Goal: Task Accomplishment & Management: Complete application form

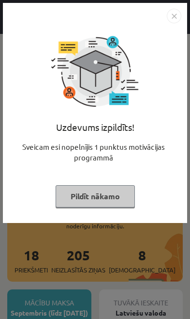
click at [116, 198] on button "Pildīt nākamo" at bounding box center [95, 196] width 79 height 22
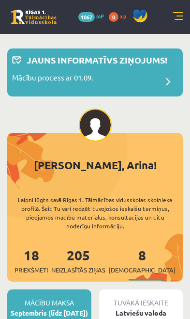
click at [184, 13] on div "7 Dāvanas 1067 mP 0 xp" at bounding box center [95, 17] width 190 height 34
click at [182, 13] on link at bounding box center [179, 17] width 10 height 10
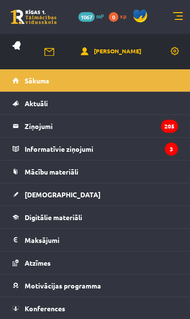
click at [89, 175] on link "Mācību materiāli" at bounding box center [96, 171] width 166 height 22
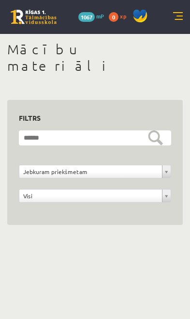
click at [176, 20] on link at bounding box center [179, 17] width 10 height 10
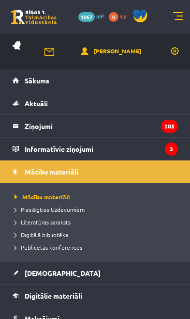
click at [62, 279] on link "[DEMOGRAPHIC_DATA]" at bounding box center [96, 273] width 166 height 22
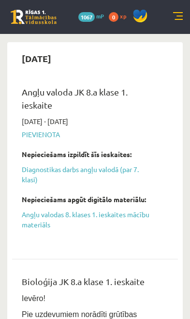
scroll to position [38, 0]
click at [121, 173] on link "Diagnostikas darbs angļu valodā (par 7. klasi)" at bounding box center [88, 174] width 132 height 20
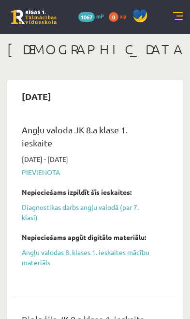
click at [95, 209] on link "Diagnostikas darbs angļu valodā (par 7. klasi)" at bounding box center [88, 212] width 132 height 20
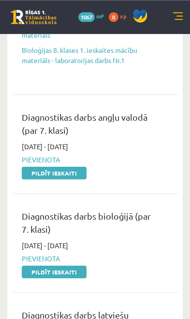
scroll to position [447, 0]
click at [79, 174] on link "Pildīt ieskaiti" at bounding box center [54, 173] width 65 height 13
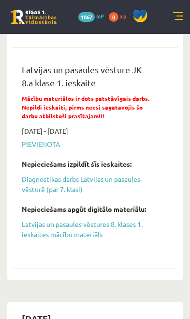
scroll to position [1144, 0]
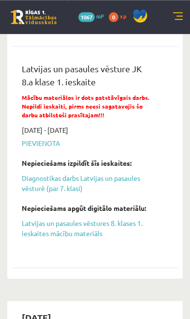
click at [94, 220] on link "Latvijas un pasaules vēstures 8. klases 1. ieskaites mācību materiāls" at bounding box center [88, 228] width 132 height 20
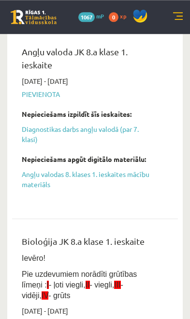
scroll to position [0, 0]
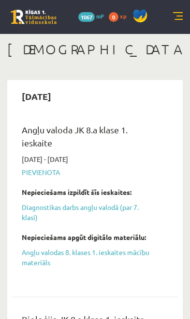
click at [114, 258] on link "Angļu valodas 8. klases 1. ieskaites mācību materiāls" at bounding box center [88, 257] width 132 height 20
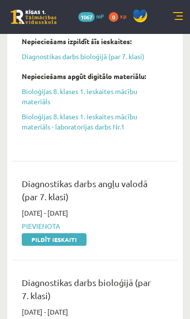
scroll to position [383, 0]
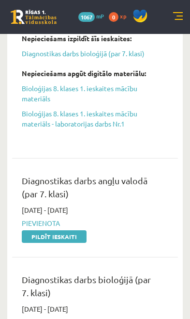
click at [77, 236] on link "Pildīt ieskaiti" at bounding box center [54, 236] width 65 height 13
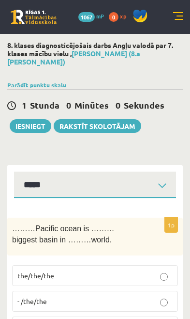
select select "**********"
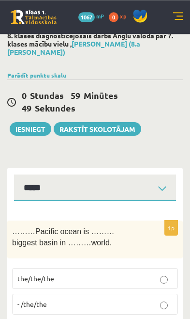
scroll to position [10, 0]
click at [36, 125] on button "Iesniegt" at bounding box center [31, 129] width 42 height 14
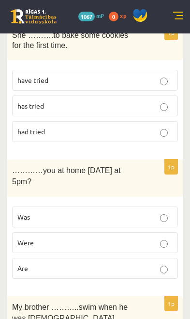
scroll to position [3861, 0]
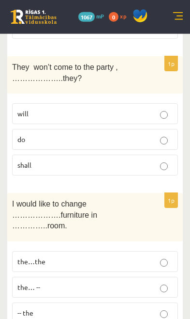
scroll to position [0, 0]
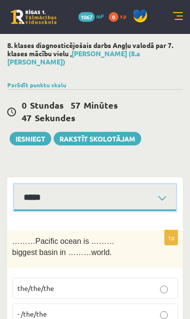
click at [167, 191] on select "**********" at bounding box center [95, 197] width 162 height 27
click at [169, 184] on select "**********" at bounding box center [95, 197] width 162 height 27
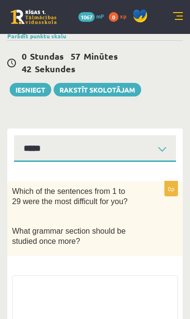
scroll to position [52, 0]
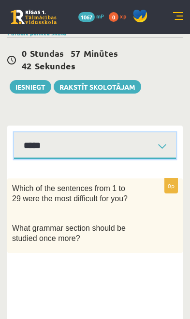
click at [160, 143] on select "**********" at bounding box center [95, 145] width 162 height 27
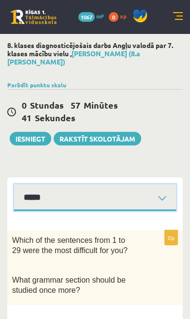
scroll to position [0, 0]
select select "**********"
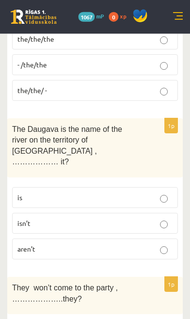
scroll to position [250, 0]
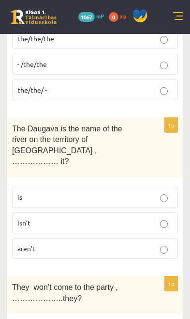
click at [148, 218] on p "isn’t" at bounding box center [95, 223] width 156 height 10
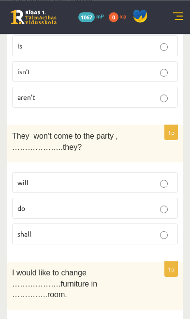
scroll to position [401, 0]
click at [141, 177] on p "will" at bounding box center [95, 182] width 156 height 10
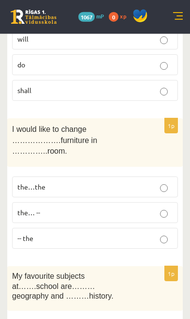
scroll to position [545, 0]
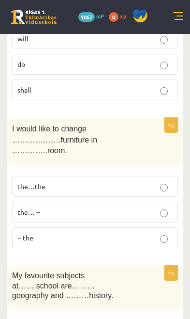
click at [141, 181] on p "the…the" at bounding box center [95, 186] width 156 height 10
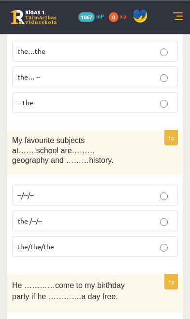
scroll to position [680, 0]
click at [149, 190] on p "--/--/--" at bounding box center [95, 195] width 156 height 10
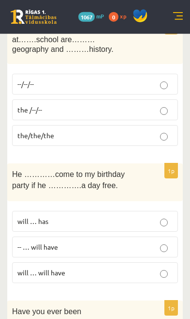
scroll to position [793, 0]
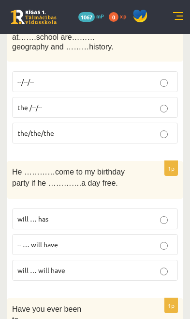
click at [141, 214] on p "will … has" at bounding box center [95, 219] width 156 height 10
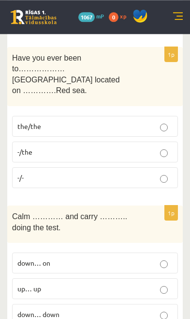
scroll to position [1032, 0]
click at [163, 142] on label "-/the" at bounding box center [95, 152] width 166 height 21
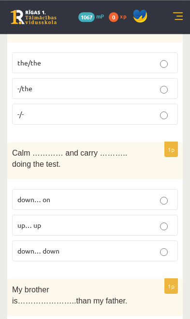
scroll to position [1095, 0]
click at [137, 194] on p "down… on" at bounding box center [95, 199] width 156 height 10
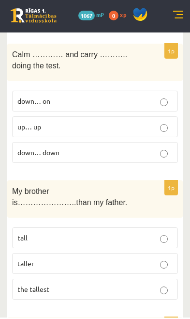
scroll to position [1194, 0]
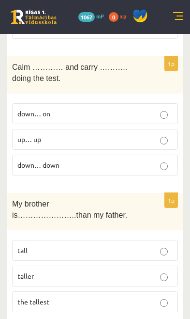
click at [113, 271] on p "taller" at bounding box center [95, 276] width 156 height 10
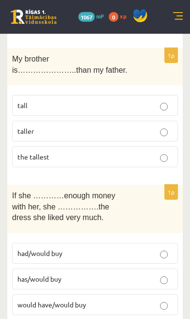
scroll to position [1340, 0]
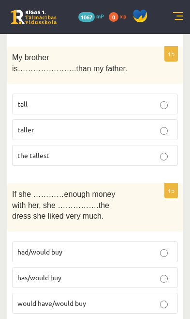
click at [132, 247] on p "had/would buy" at bounding box center [95, 252] width 156 height 10
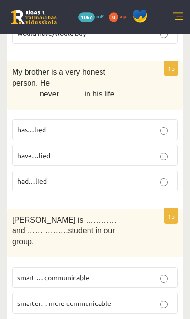
scroll to position [1610, 0]
click at [143, 125] on p "has…lied" at bounding box center [95, 130] width 156 height 10
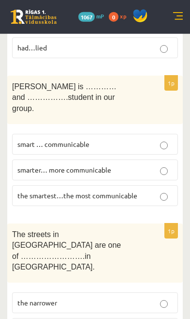
scroll to position [1744, 0]
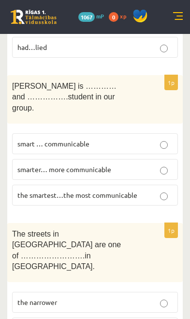
click at [134, 190] on span "the smartest…the most communicable" at bounding box center [77, 194] width 120 height 9
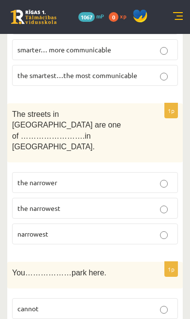
scroll to position [1866, 0]
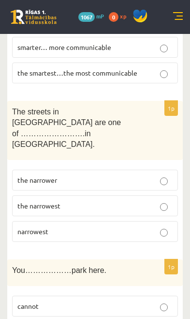
click at [156, 201] on p "the narrowest" at bounding box center [95, 206] width 156 height 10
click at [109, 301] on p "cannot" at bounding box center [95, 306] width 156 height 10
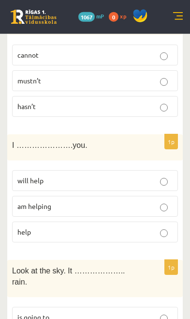
scroll to position [2118, 0]
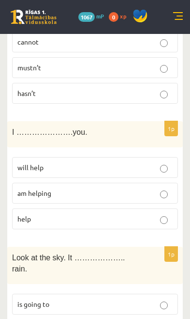
click at [148, 162] on p "will help" at bounding box center [95, 167] width 156 height 10
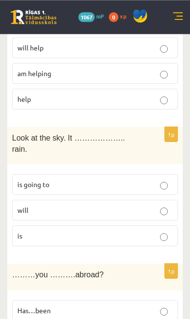
scroll to position [2237, 0]
click at [145, 179] on p "is going to" at bounding box center [95, 184] width 156 height 10
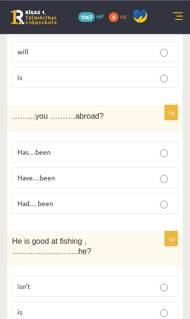
scroll to position [2408, 0]
click at [148, 173] on p "Have…been" at bounding box center [95, 178] width 156 height 10
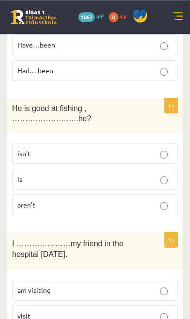
scroll to position [2541, 0]
click at [138, 148] on p "isn’t" at bounding box center [95, 153] width 156 height 10
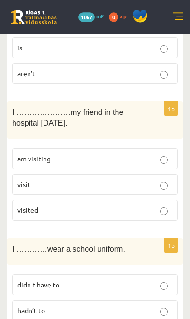
scroll to position [2673, 0]
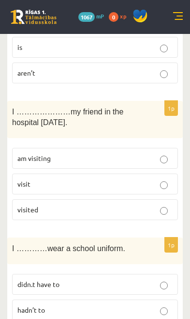
click at [136, 153] on p "am visiting" at bounding box center [95, 158] width 156 height 10
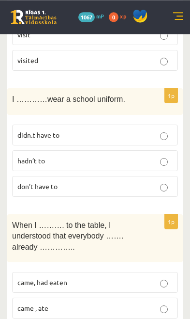
scroll to position [2822, 0]
click at [137, 277] on p "came, had eaten" at bounding box center [95, 282] width 156 height 10
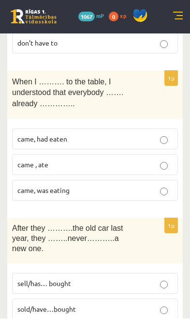
scroll to position [2966, 0]
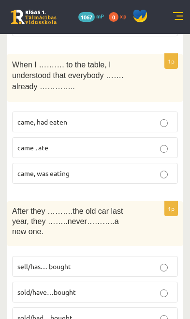
click at [158, 287] on p "sold/have…bought" at bounding box center [95, 292] width 156 height 10
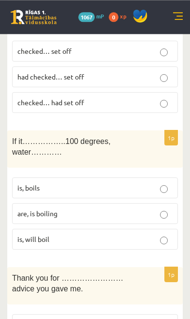
scroll to position [3346, 0]
click at [137, 183] on p "is, boils" at bounding box center [95, 188] width 156 height 10
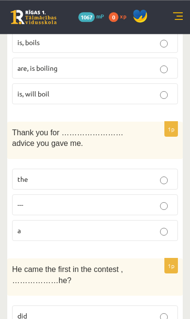
scroll to position [3497, 0]
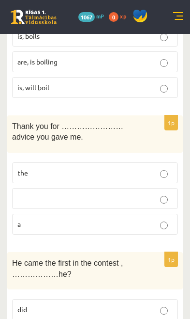
click at [136, 168] on p "the" at bounding box center [95, 173] width 156 height 10
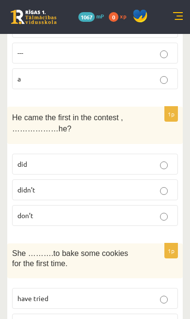
scroll to position [3650, 0]
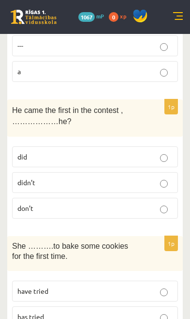
click at [146, 177] on p "didn’t" at bounding box center [95, 182] width 156 height 10
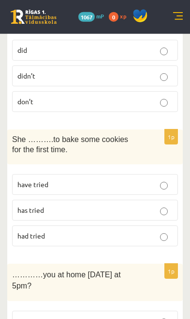
scroll to position [3757, 0]
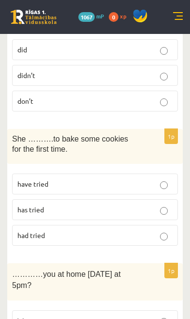
click at [147, 205] on p "has tried" at bounding box center [95, 210] width 156 height 10
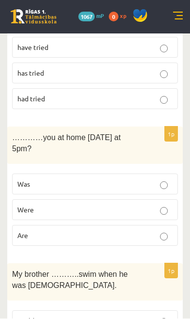
scroll to position [3901, 0]
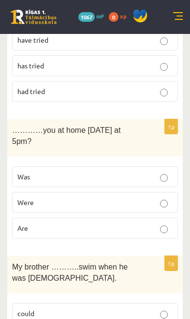
click at [135, 308] on p "could" at bounding box center [95, 313] width 156 height 10
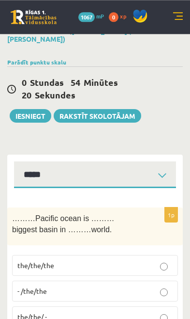
scroll to position [0, 0]
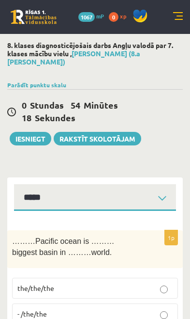
click at [32, 132] on button "Iesniegt" at bounding box center [31, 139] width 42 height 14
click at [30, 136] on button "Iesniegt" at bounding box center [31, 139] width 42 height 14
click at [28, 120] on div "0 Stundas 53 Minūtes 36 Sekundes Notikusi kļūda pie pēdējās saglabāšanas. Lūdzu…" at bounding box center [95, 117] width 176 height 56
click at [36, 134] on button "Iesniegt" at bounding box center [31, 139] width 42 height 14
click at [31, 134] on button "Iesniegt" at bounding box center [31, 139] width 42 height 14
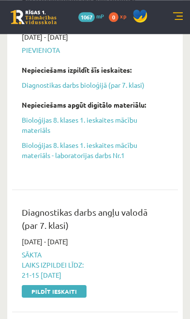
scroll to position [352, 0]
click at [42, 294] on link "Pildīt ieskaiti" at bounding box center [54, 291] width 65 height 13
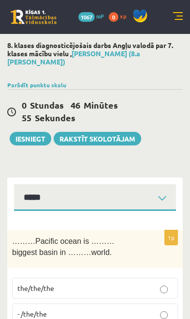
select select "**********"
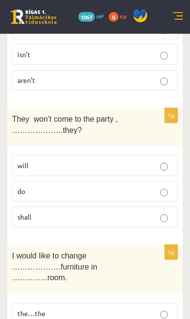
scroll to position [418, 0]
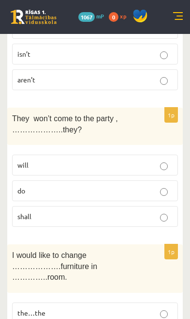
click at [153, 155] on label "will" at bounding box center [95, 165] width 166 height 21
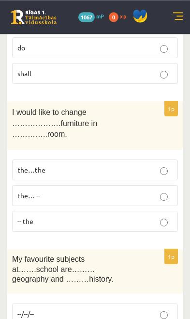
scroll to position [561, 0]
click at [142, 159] on label "the…the" at bounding box center [95, 169] width 166 height 21
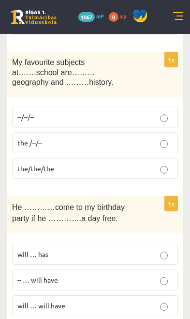
scroll to position [758, 0]
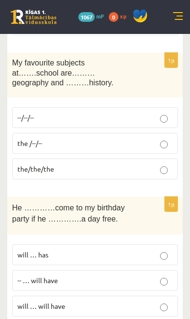
click at [153, 112] on p "--/--/--" at bounding box center [95, 117] width 156 height 10
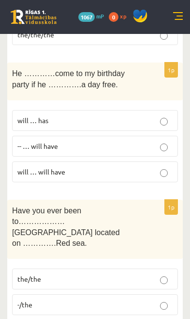
scroll to position [896, 0]
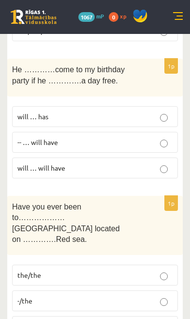
click at [157, 111] on p "will … has" at bounding box center [95, 116] width 156 height 10
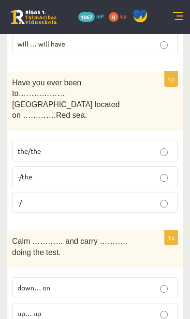
scroll to position [1037, 0]
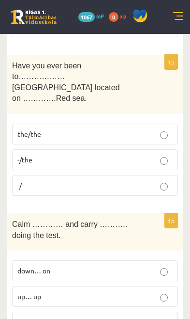
click at [151, 155] on p "-/the" at bounding box center [95, 160] width 156 height 10
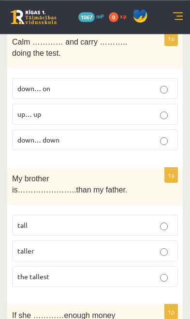
scroll to position [1219, 0]
click at [141, 78] on label "down… on" at bounding box center [95, 88] width 166 height 21
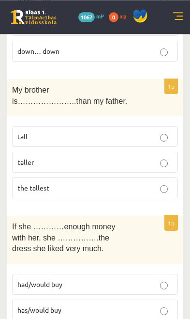
scroll to position [1295, 0]
click at [163, 152] on label "taller" at bounding box center [95, 162] width 166 height 21
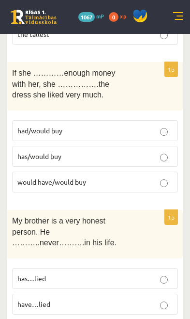
scroll to position [1449, 0]
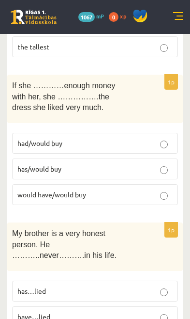
click at [156, 133] on label "had/would buy" at bounding box center [95, 143] width 166 height 21
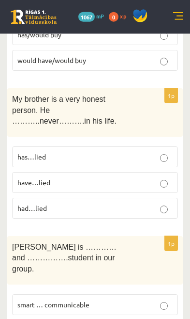
scroll to position [1584, 0]
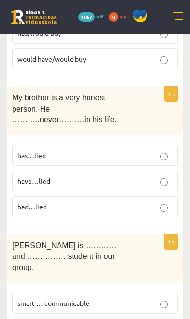
click at [151, 145] on label "has…lied" at bounding box center [95, 155] width 166 height 21
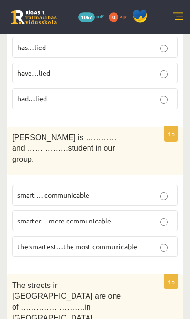
scroll to position [1701, 0]
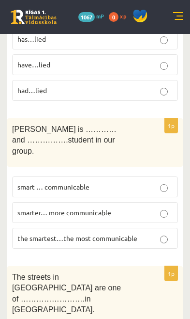
click at [161, 228] on label "the smartest…the most communicable" at bounding box center [95, 238] width 166 height 21
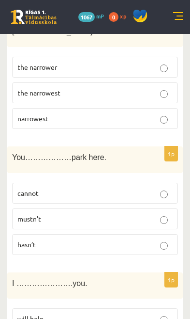
scroll to position [1980, 0]
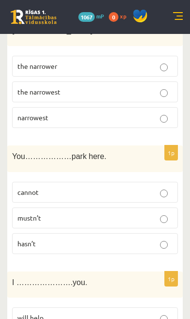
click at [151, 182] on label "cannot" at bounding box center [95, 192] width 166 height 21
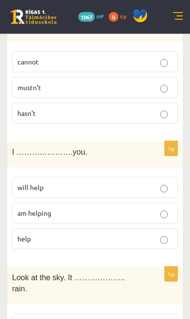
scroll to position [2111, 0]
click at [136, 182] on p "will help" at bounding box center [95, 187] width 156 height 10
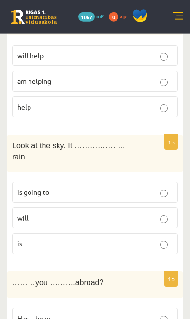
scroll to position [2243, 0]
click at [126, 181] on label "is going to" at bounding box center [95, 191] width 166 height 21
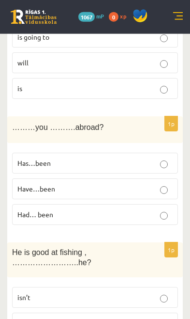
scroll to position [2398, 0]
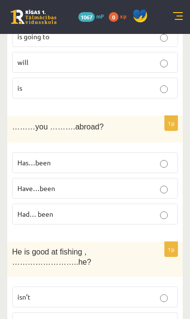
click at [142, 183] on p "Have…been" at bounding box center [95, 188] width 156 height 10
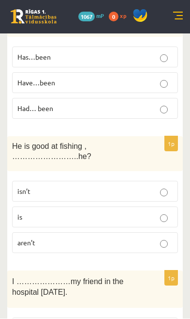
scroll to position [2503, 0]
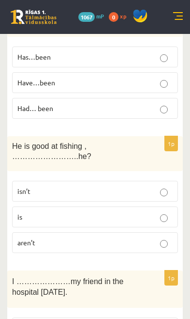
click at [133, 186] on p "isn’t" at bounding box center [95, 191] width 156 height 10
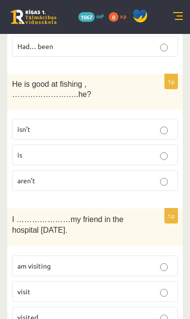
scroll to position [2590, 0]
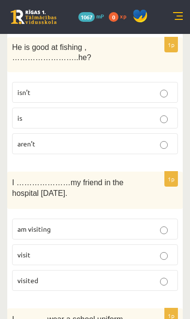
click at [120, 219] on label "am visiting" at bounding box center [95, 229] width 166 height 21
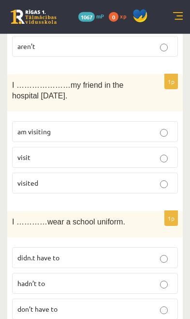
scroll to position [2688, 0]
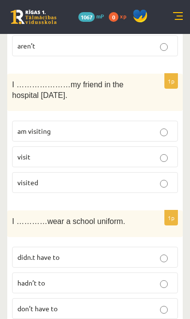
click at [123, 303] on p "don’t have to" at bounding box center [95, 308] width 156 height 10
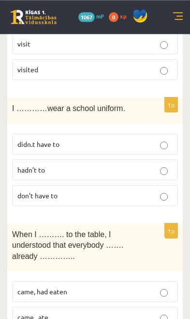
scroll to position [2801, 0]
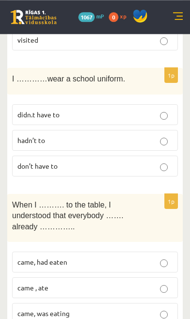
scroll to position [2843, 0]
click at [141, 252] on label "came, had eaten" at bounding box center [95, 262] width 166 height 21
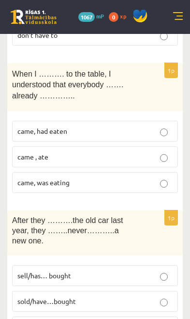
scroll to position [2974, 0]
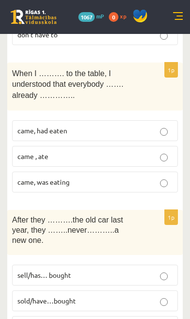
click at [145, 296] on p "sold/have…bought" at bounding box center [95, 301] width 156 height 10
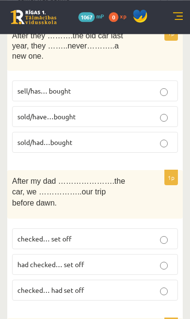
scroll to position [3158, 0]
click at [143, 259] on p "had checked… set off" at bounding box center [95, 264] width 156 height 10
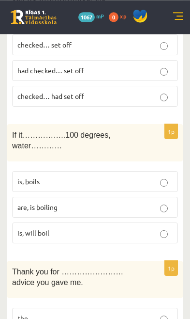
scroll to position [3353, 0]
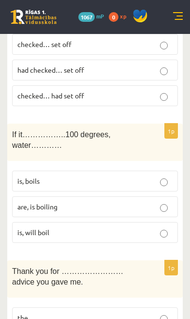
click at [147, 171] on label "is, boils" at bounding box center [95, 181] width 166 height 21
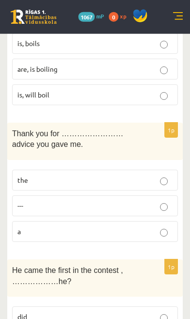
scroll to position [3491, 0]
click at [153, 169] on label "the" at bounding box center [95, 179] width 166 height 21
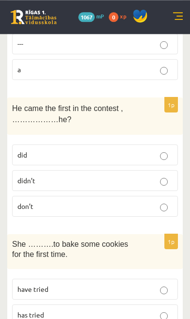
scroll to position [3652, 0]
click at [138, 175] on p "didn’t" at bounding box center [95, 180] width 156 height 10
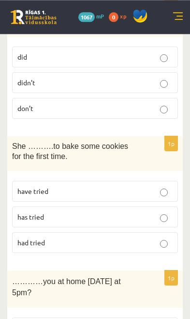
scroll to position [3750, 0]
click at [161, 206] on label "has tried" at bounding box center [95, 216] width 166 height 21
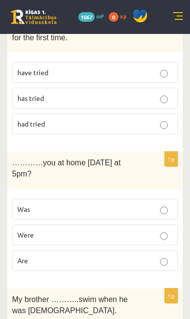
scroll to position [3848, 0]
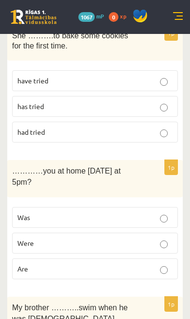
click at [159, 233] on label "Were" at bounding box center [95, 243] width 166 height 21
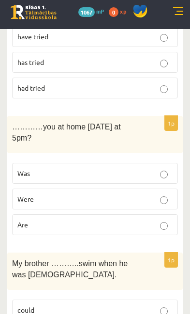
scroll to position [3888, 0]
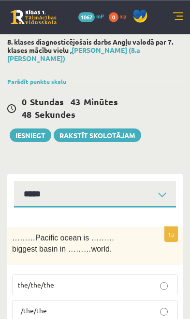
scroll to position [3, 0]
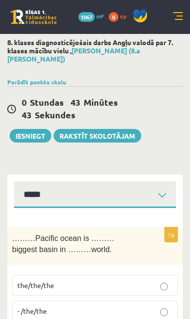
click at [41, 129] on button "Iesniegt" at bounding box center [31, 136] width 42 height 14
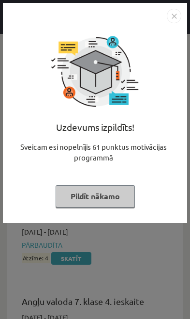
click at [120, 196] on button "Pildīt nākamo" at bounding box center [95, 196] width 79 height 22
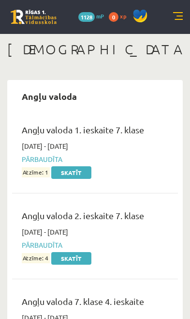
click at [175, 20] on link at bounding box center [179, 17] width 10 height 10
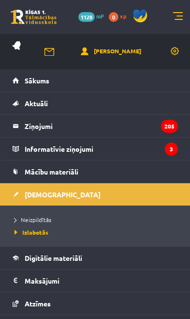
click at [20, 220] on span "Neizpildītās" at bounding box center [33, 220] width 37 height 8
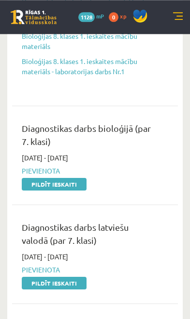
scroll to position [391, 0]
click at [32, 185] on link "Pildīt ieskaiti" at bounding box center [54, 184] width 65 height 13
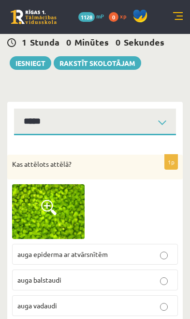
scroll to position [60, 0]
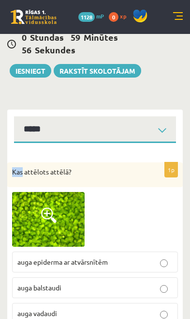
click at [119, 222] on div at bounding box center [95, 219] width 166 height 55
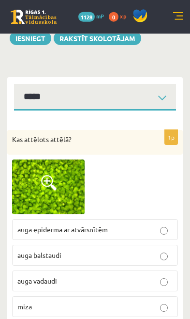
scroll to position [93, 0]
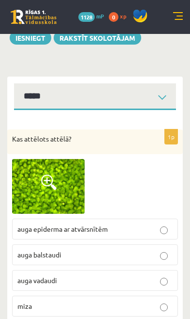
click at [47, 187] on span at bounding box center [49, 182] width 16 height 16
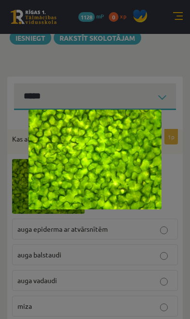
click at [113, 264] on div at bounding box center [95, 159] width 190 height 319
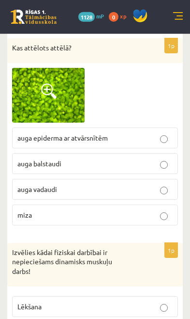
click at [158, 137] on p "auga epiderma ar atvārsnītēm" at bounding box center [95, 138] width 156 height 10
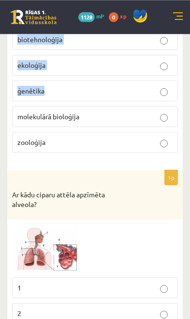
scroll to position [641, 0]
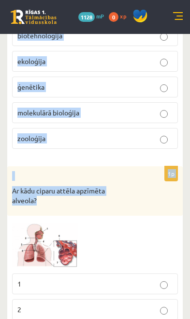
copy form "Izvēlies kādai fiziskai darbībai ir nepieciešams dinamisks muskuļu darbs! Lēkša…"
click at [142, 221] on div at bounding box center [95, 244] width 166 height 47
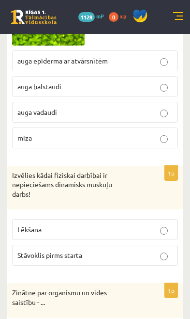
click at [131, 231] on p "Lēkšana" at bounding box center [95, 229] width 156 height 10
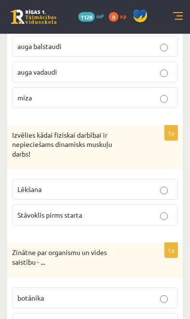
scroll to position [378, 0]
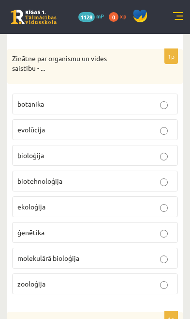
click at [135, 204] on p "ekoloģija" at bounding box center [95, 207] width 156 height 10
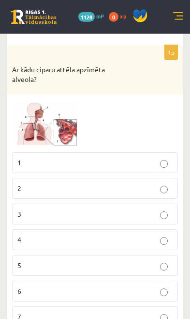
scroll to position [762, 0]
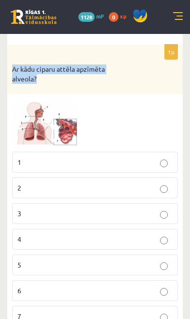
copy p "Ar kādu ciparu attēla apzīmēta alveola?"
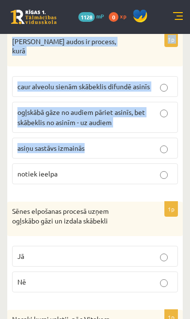
scroll to position [1307, 0]
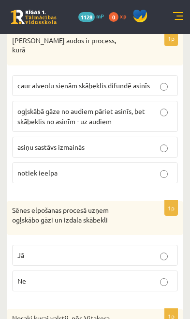
click at [157, 276] on p "Nē" at bounding box center [95, 281] width 156 height 10
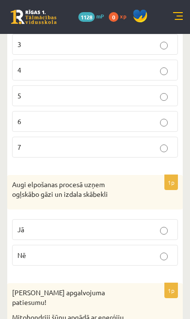
click at [167, 250] on p "Nē" at bounding box center [95, 255] width 156 height 10
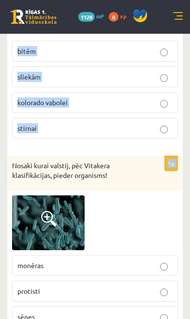
scroll to position [1860, 0]
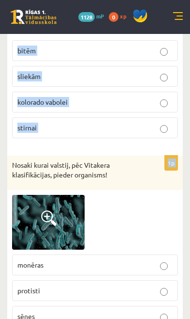
click at [157, 206] on div at bounding box center [95, 222] width 166 height 54
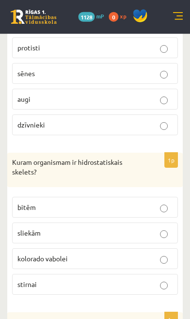
click at [170, 228] on p "sliekām" at bounding box center [95, 233] width 156 height 10
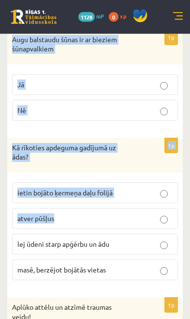
scroll to position [2226, 0]
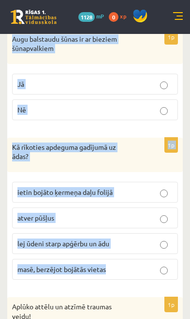
click at [107, 302] on p "Aplūko attēlu un atzīmē traumas veidu!" at bounding box center [71, 311] width 118 height 19
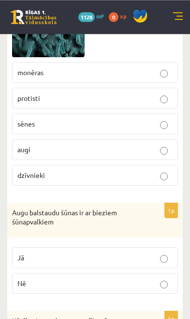
scroll to position [2052, 0]
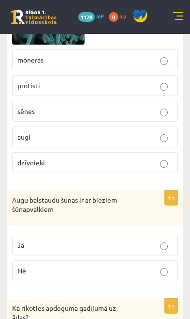
click at [154, 235] on label "Jā" at bounding box center [95, 245] width 166 height 21
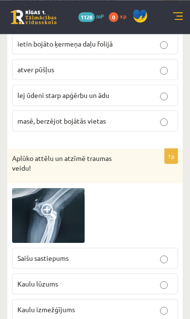
scroll to position [2366, 0]
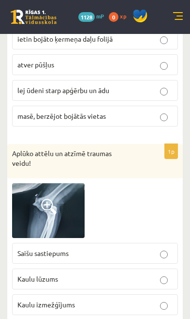
click at [128, 269] on label "Kaulu lūzums" at bounding box center [95, 279] width 166 height 21
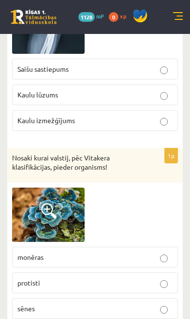
scroll to position [2558, 0]
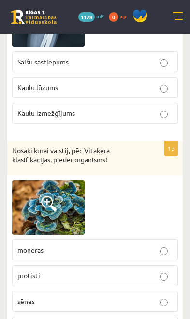
click at [94, 296] on p "sēnes" at bounding box center [95, 301] width 156 height 10
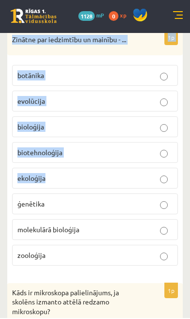
scroll to position [3054, 0]
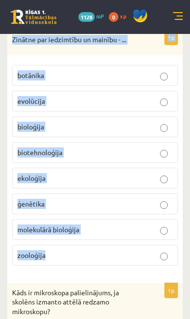
copy form "Kādi muskuļi nodrošina pirkstu kustības? sirds gludie šķērssvītrotie 1p Zinātne…"
click at [133, 250] on form "1p Kas attēlots attēlā? auga epiderma ar atvārsnītēm auga balstaudi auga vadaud…" at bounding box center [95, 83] width 157 height 5850
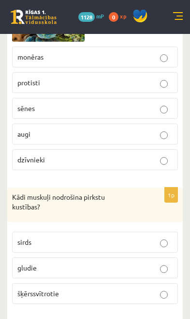
click at [127, 283] on label "šķērssvītrotie" at bounding box center [95, 293] width 166 height 21
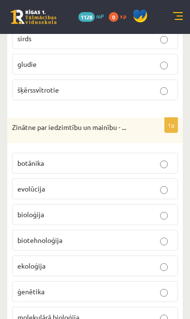
scroll to position [2976, 0]
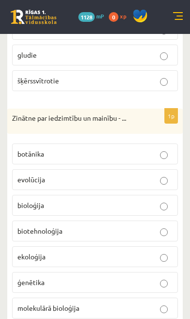
click at [110, 272] on label "ģenētika" at bounding box center [95, 282] width 166 height 21
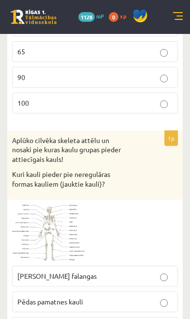
scroll to position [3688, 0]
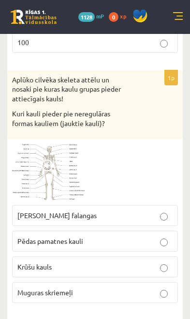
click at [170, 210] on p "Rokas pirkstu falangas" at bounding box center [95, 215] width 156 height 10
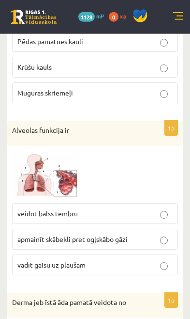
click at [125, 254] on label "vadīt gaisu uz plaušām" at bounding box center [95, 264] width 166 height 21
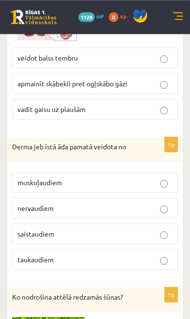
scroll to position [4102, 0]
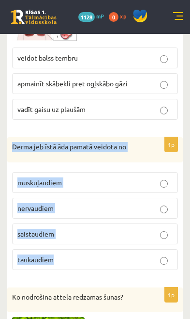
copy div "Derma jeb īstā āda pamatā veidota no muskuļaudiem nervaudiem saistaudiem taukau…"
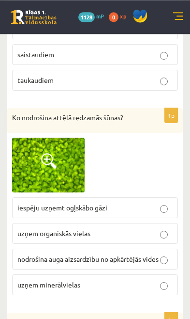
click at [154, 197] on label "iespēju uzņemt ogļskābo gāzi" at bounding box center [95, 207] width 166 height 21
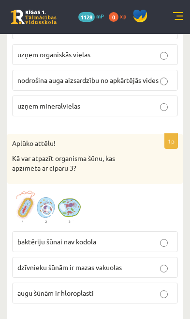
click at [114, 288] on p "augu šūnām ir hloroplasti" at bounding box center [95, 293] width 156 height 10
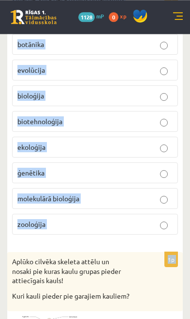
scroll to position [4792, 0]
copy form "Zinātne, kura pēta dzīvos organismus un to dzīvības procesus - ... botānika evo…"
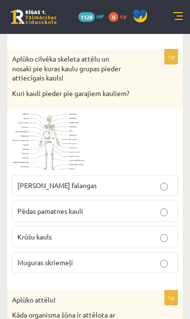
click at [156, 180] on p "Rokas pirkstu falangas" at bounding box center [95, 185] width 156 height 10
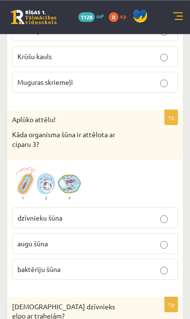
click at [133, 264] on p "baktēriju šūna" at bounding box center [95, 269] width 156 height 10
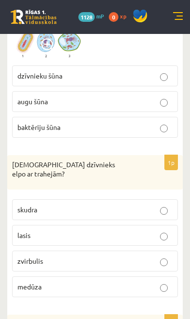
scroll to position [5317, 0]
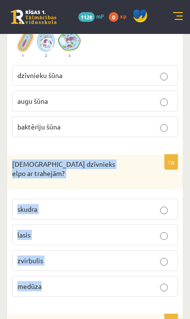
copy div "Kurš dzīvnieks elpo ar trahejām? skudra lasis zvirbulis medūza"
click at [112, 276] on label "medūza" at bounding box center [95, 286] width 166 height 21
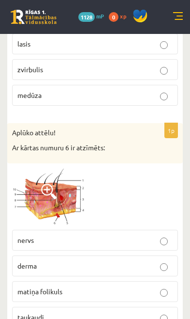
click at [148, 261] on p "derma" at bounding box center [95, 266] width 156 height 10
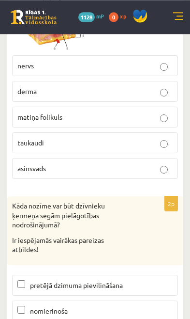
scroll to position [5683, 0]
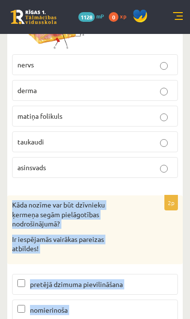
copy div "Kāda nozīme var būt dzīvnieku ķermeņa segām pielāgotības nodrošinājumā? Ir iesp…"
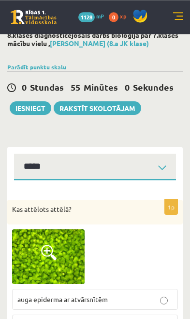
scroll to position [0, 0]
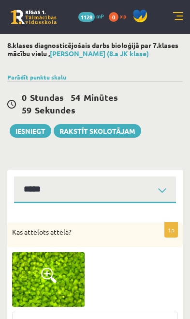
click at [32, 113] on span "59 Sekundes" at bounding box center [50, 110] width 57 height 12
click at [30, 131] on button "Iesniegt" at bounding box center [31, 131] width 42 height 14
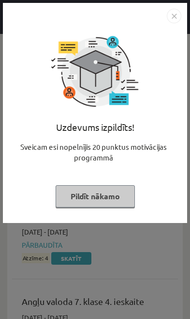
click at [75, 198] on button "Pildīt nākamo" at bounding box center [95, 196] width 79 height 22
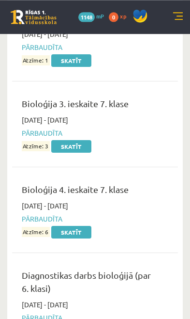
scroll to position [707, 0]
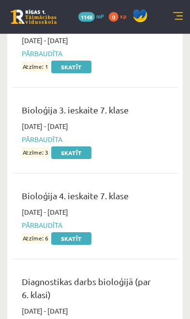
click at [182, 8] on div "0 Dāvanas 1148 mP 0 xp" at bounding box center [95, 17] width 190 height 34
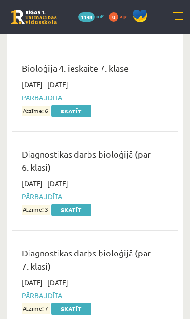
scroll to position [840, 0]
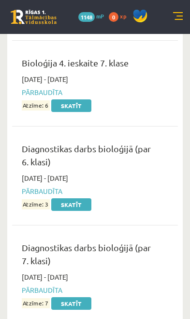
click at [183, 17] on link at bounding box center [179, 17] width 10 height 10
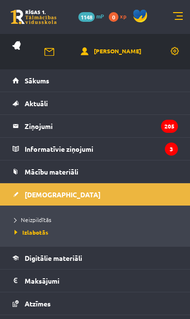
click at [102, 220] on link "Neizpildītās" at bounding box center [98, 219] width 166 height 9
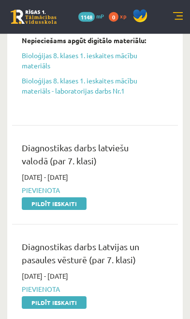
scroll to position [337, 0]
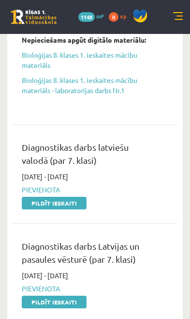
click at [76, 203] on link "Pildīt ieskaiti" at bounding box center [54, 203] width 65 height 13
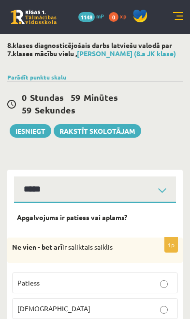
select select "**********"
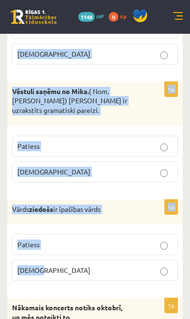
scroll to position [3122, 0]
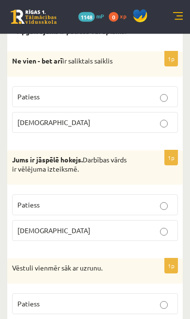
scroll to position [187, 0]
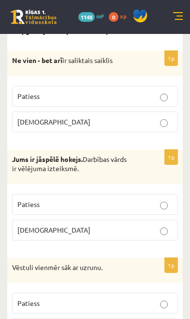
click at [156, 208] on label "Patiess" at bounding box center [95, 204] width 166 height 21
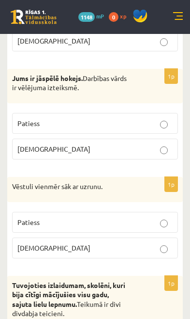
scroll to position [265, 0]
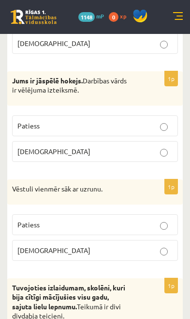
click at [151, 226] on p "Patiess" at bounding box center [95, 225] width 156 height 10
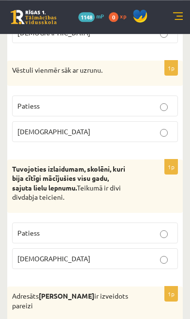
click at [144, 236] on label "Patiess" at bounding box center [95, 232] width 166 height 21
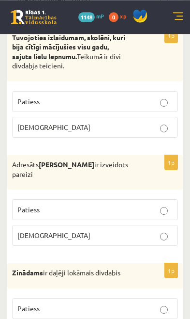
scroll to position [524, 0]
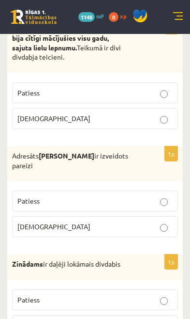
click at [148, 206] on label "Patiess" at bounding box center [95, 200] width 166 height 21
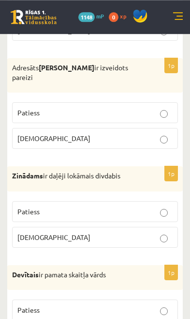
scroll to position [612, 0]
click at [128, 212] on p "Patiess" at bounding box center [95, 211] width 156 height 10
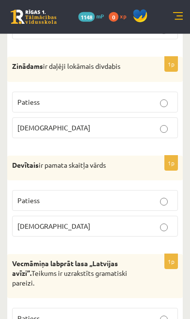
click at [140, 230] on label "[DEMOGRAPHIC_DATA]" at bounding box center [95, 226] width 166 height 21
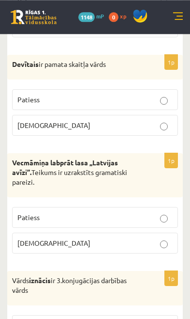
scroll to position [810, 0]
click at [146, 216] on p "Patiess" at bounding box center [95, 217] width 156 height 10
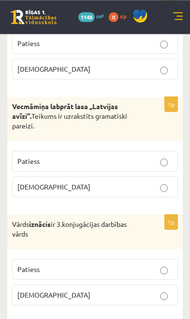
scroll to position [870, 0]
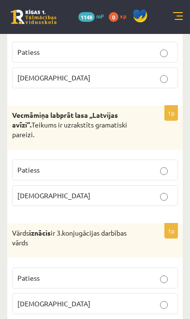
click at [108, 303] on label "Aplams" at bounding box center [95, 303] width 166 height 21
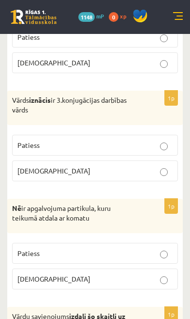
scroll to position [1004, 0]
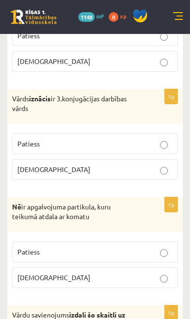
click at [137, 249] on p "Patiess" at bounding box center [95, 252] width 156 height 10
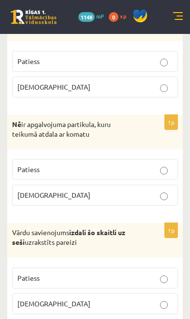
click at [111, 301] on label "Aplams" at bounding box center [95, 303] width 166 height 21
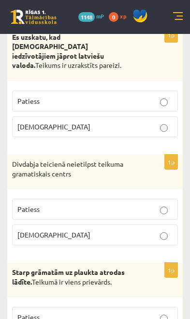
scroll to position [1393, 0]
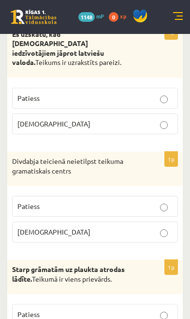
click at [155, 119] on p "Aplams" at bounding box center [95, 124] width 156 height 10
click at [133, 227] on p "Aplams" at bounding box center [95, 232] width 156 height 10
click at [95, 304] on label "Patiess" at bounding box center [95, 314] width 166 height 21
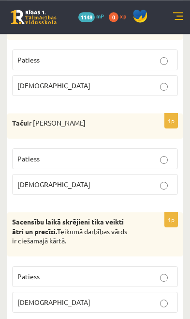
scroll to position [1648, 0]
click at [114, 271] on p "Patiess" at bounding box center [95, 276] width 156 height 10
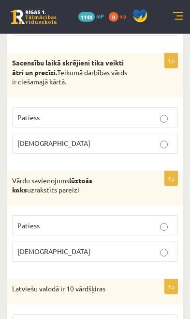
click at [141, 215] on label "Patiess" at bounding box center [95, 225] width 166 height 21
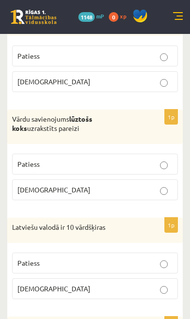
click at [121, 278] on label "Aplams" at bounding box center [95, 288] width 166 height 21
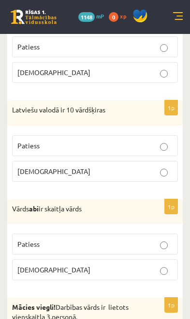
scroll to position [1973, 0]
click at [134, 234] on label "Patiess" at bounding box center [95, 244] width 166 height 21
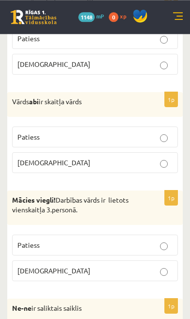
click at [148, 235] on label "Patiess" at bounding box center [95, 245] width 166 height 21
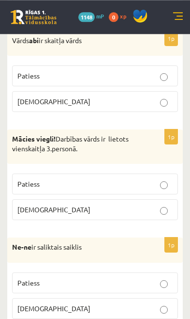
scroll to position [2167, 0]
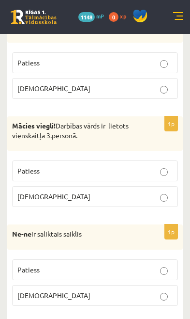
click at [136, 265] on p "Patiess" at bounding box center [95, 270] width 156 height 10
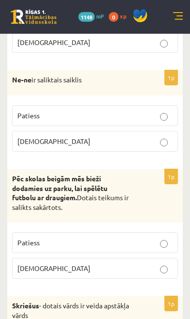
scroll to position [2326, 0]
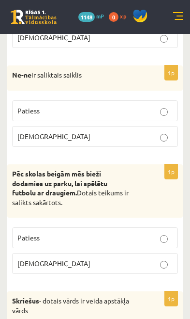
click at [160, 126] on label "Aplams" at bounding box center [95, 136] width 166 height 21
click at [144, 258] on p "Aplams" at bounding box center [95, 263] width 156 height 10
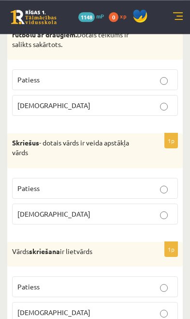
scroll to position [2484, 0]
click at [149, 183] on p "Patiess" at bounding box center [95, 188] width 156 height 10
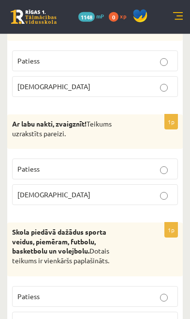
scroll to position [2711, 0]
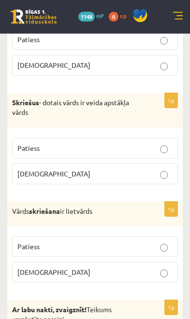
click at [134, 242] on p "Patiess" at bounding box center [95, 247] width 156 height 10
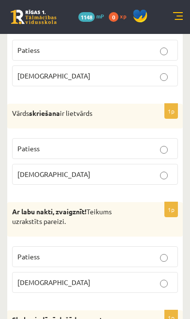
click at [124, 246] on label "Patiess" at bounding box center [95, 256] width 166 height 21
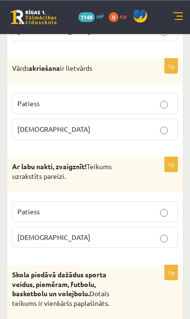
scroll to position [2655, 0]
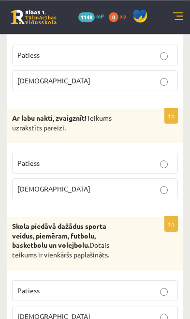
click at [117, 280] on label "Patiess" at bounding box center [95, 290] width 166 height 21
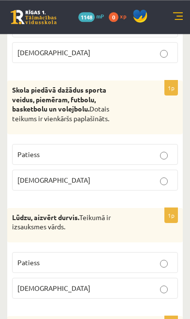
click at [120, 283] on p "Aplams" at bounding box center [95, 288] width 156 height 10
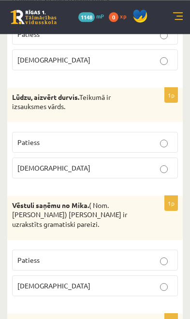
click at [138, 250] on label "Patiess" at bounding box center [95, 260] width 166 height 21
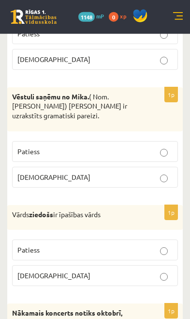
scroll to position [3081, 0]
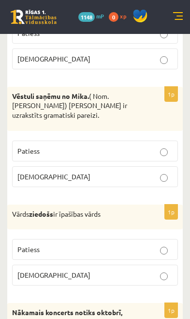
click at [131, 270] on p "Aplams" at bounding box center [95, 275] width 156 height 10
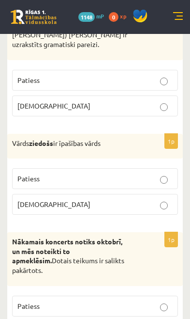
scroll to position [3162, 0]
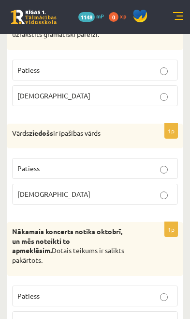
click at [131, 291] on p "Patiess" at bounding box center [95, 296] width 156 height 10
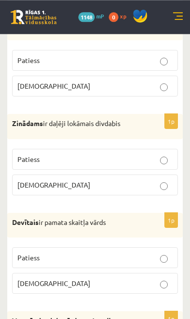
scroll to position [0, 0]
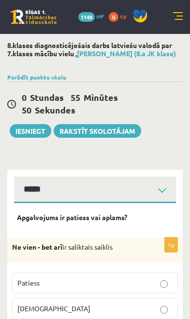
click at [39, 129] on button "Iesniegt" at bounding box center [31, 131] width 42 height 14
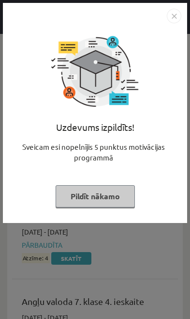
click at [70, 195] on button "Pildīt nākamo" at bounding box center [95, 196] width 79 height 22
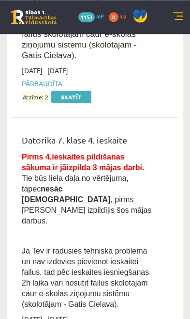
scroll to position [2051, 0]
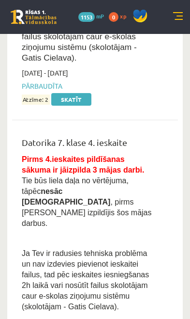
click at [178, 21] on link at bounding box center [179, 17] width 10 height 10
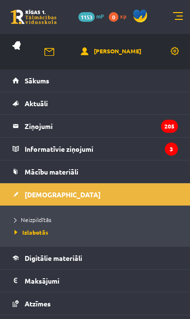
click at [122, 223] on link "Neizpildītās" at bounding box center [98, 219] width 166 height 9
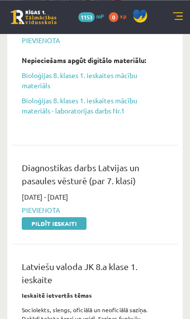
click at [178, 13] on link at bounding box center [179, 17] width 10 height 10
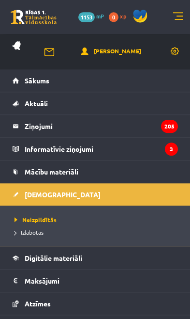
scroll to position [316, 0]
click at [105, 232] on link "Izlabotās" at bounding box center [98, 232] width 166 height 9
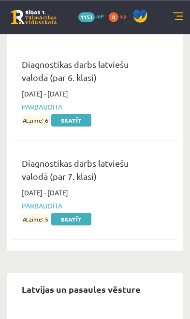
scroll to position [4716, 0]
